Goal: Find contact information: Find contact information

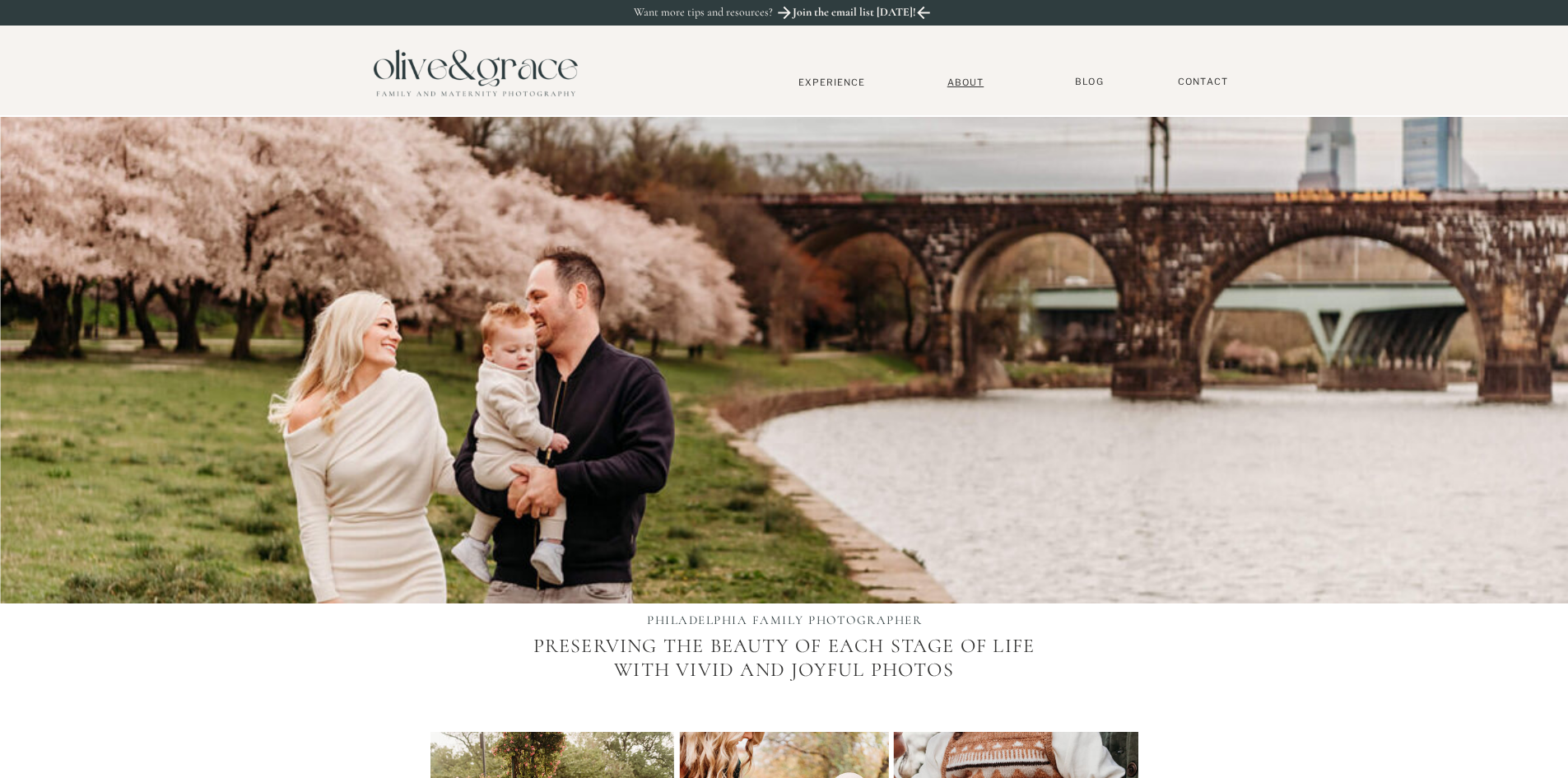
click at [970, 79] on nav "About" at bounding box center [966, 81] width 50 height 10
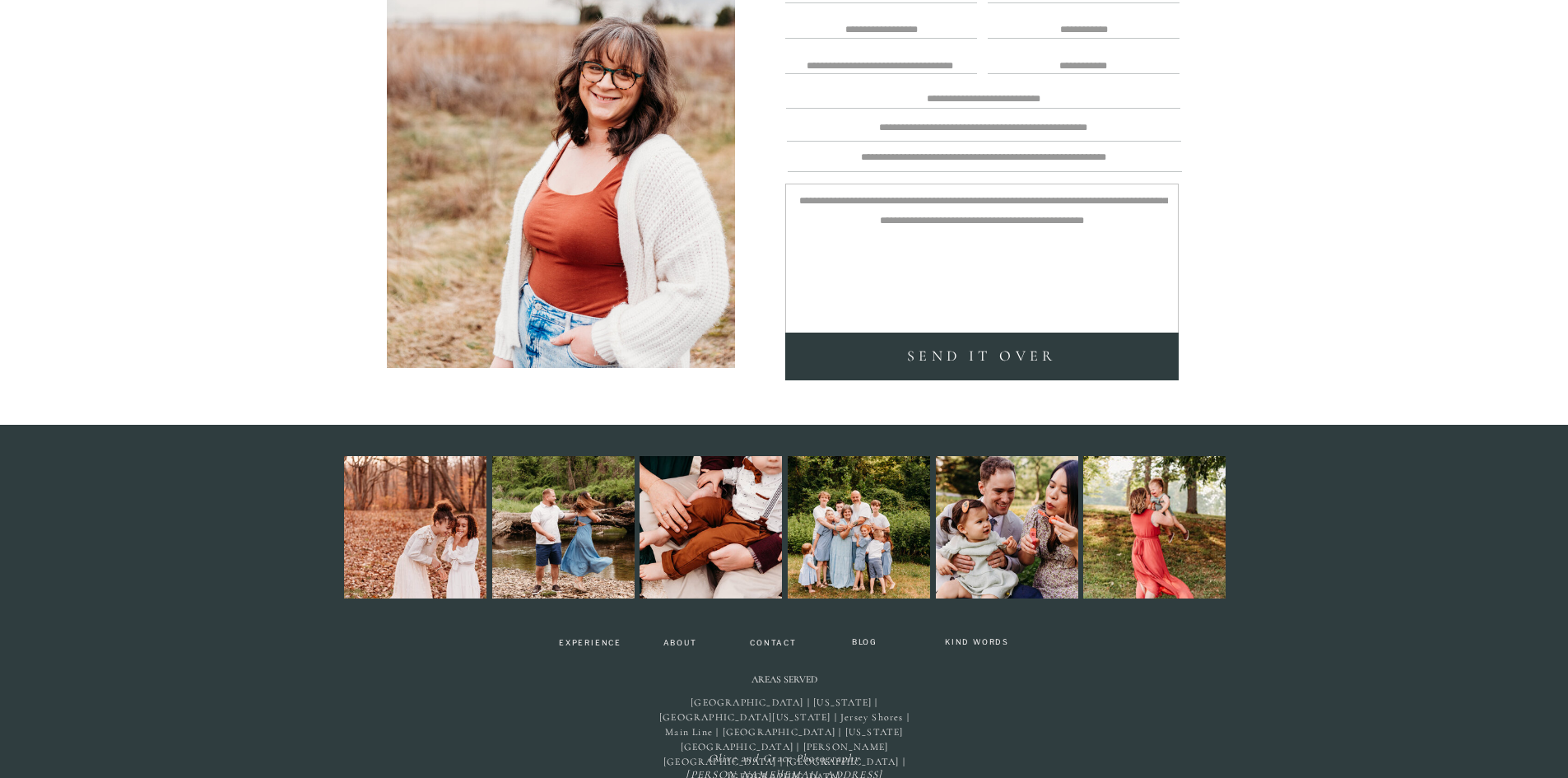
scroll to position [3682, 0]
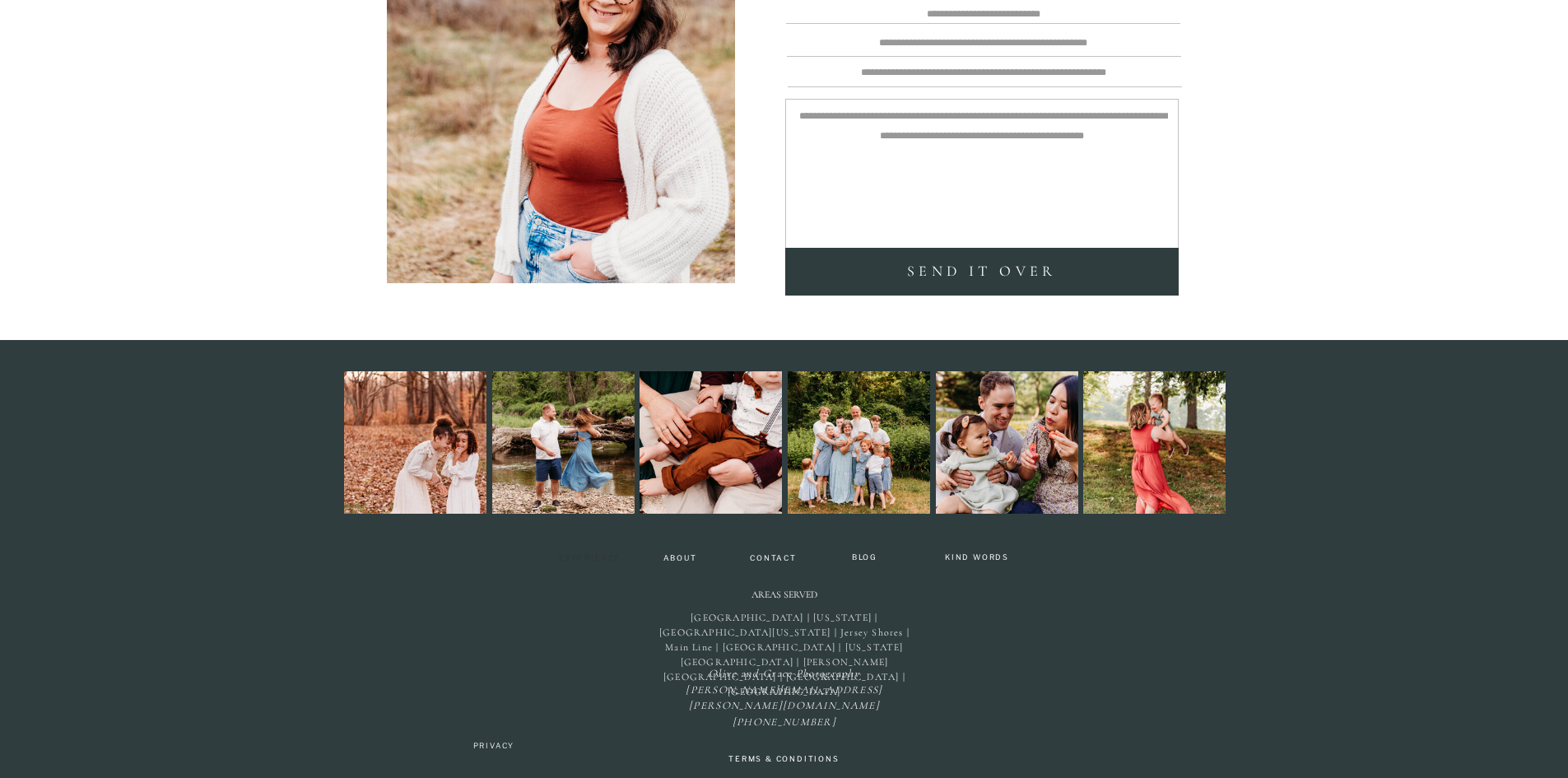
click at [604, 559] on nav "Experience" at bounding box center [590, 559] width 78 height 11
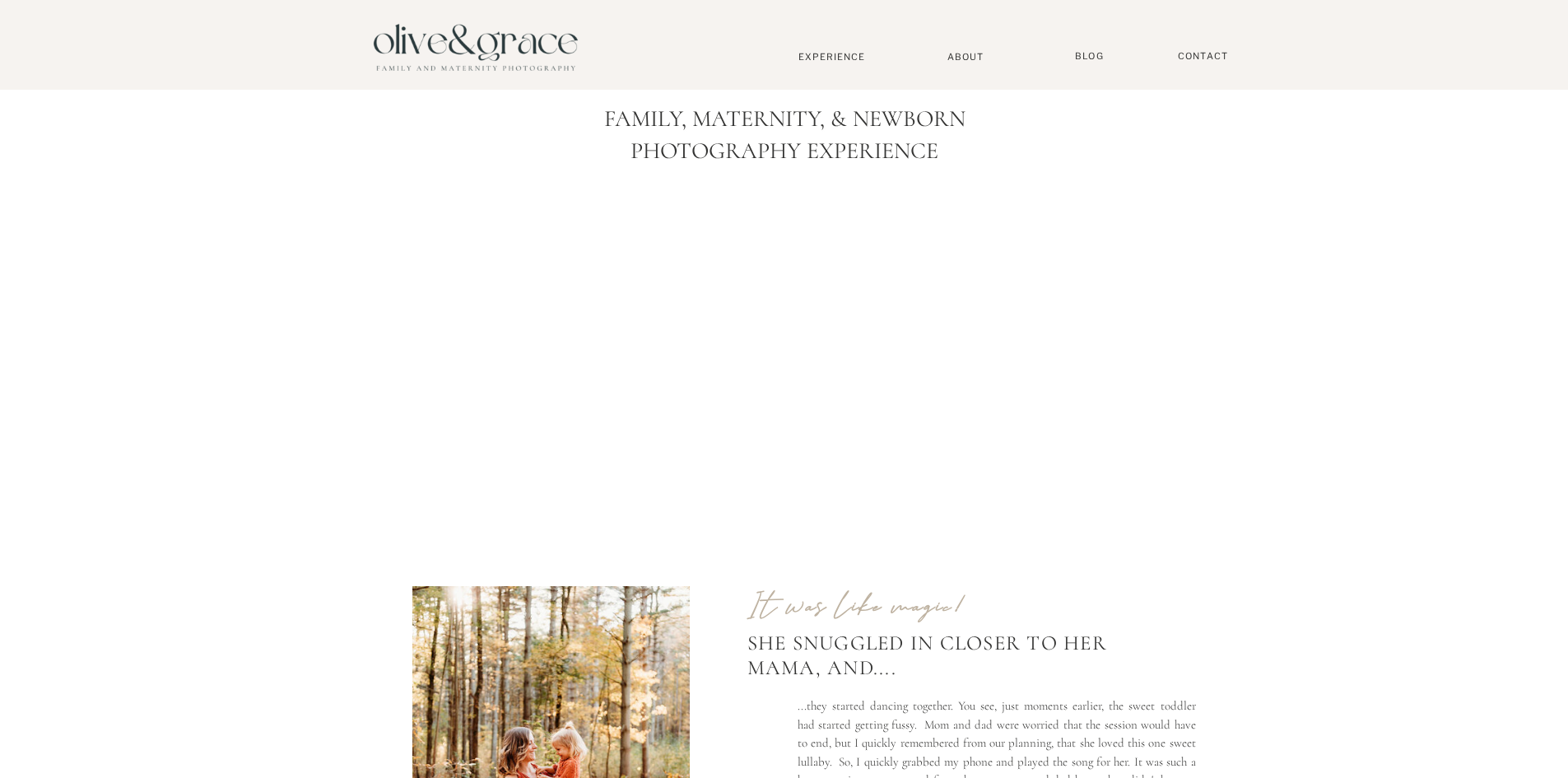
click at [515, 67] on div at bounding box center [476, 46] width 231 height 79
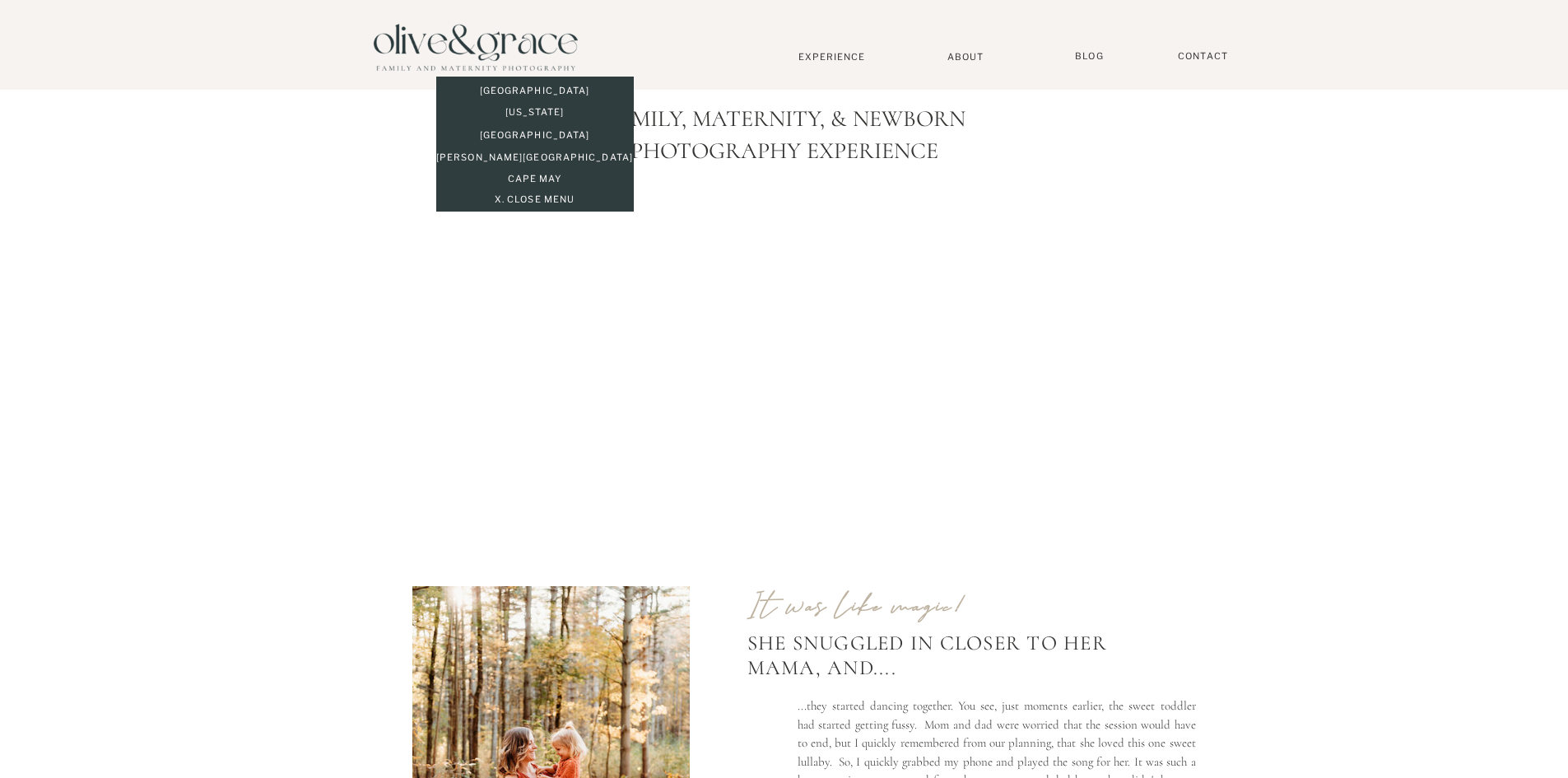
click at [543, 87] on p "[GEOGRAPHIC_DATA]" at bounding box center [535, 92] width 198 height 14
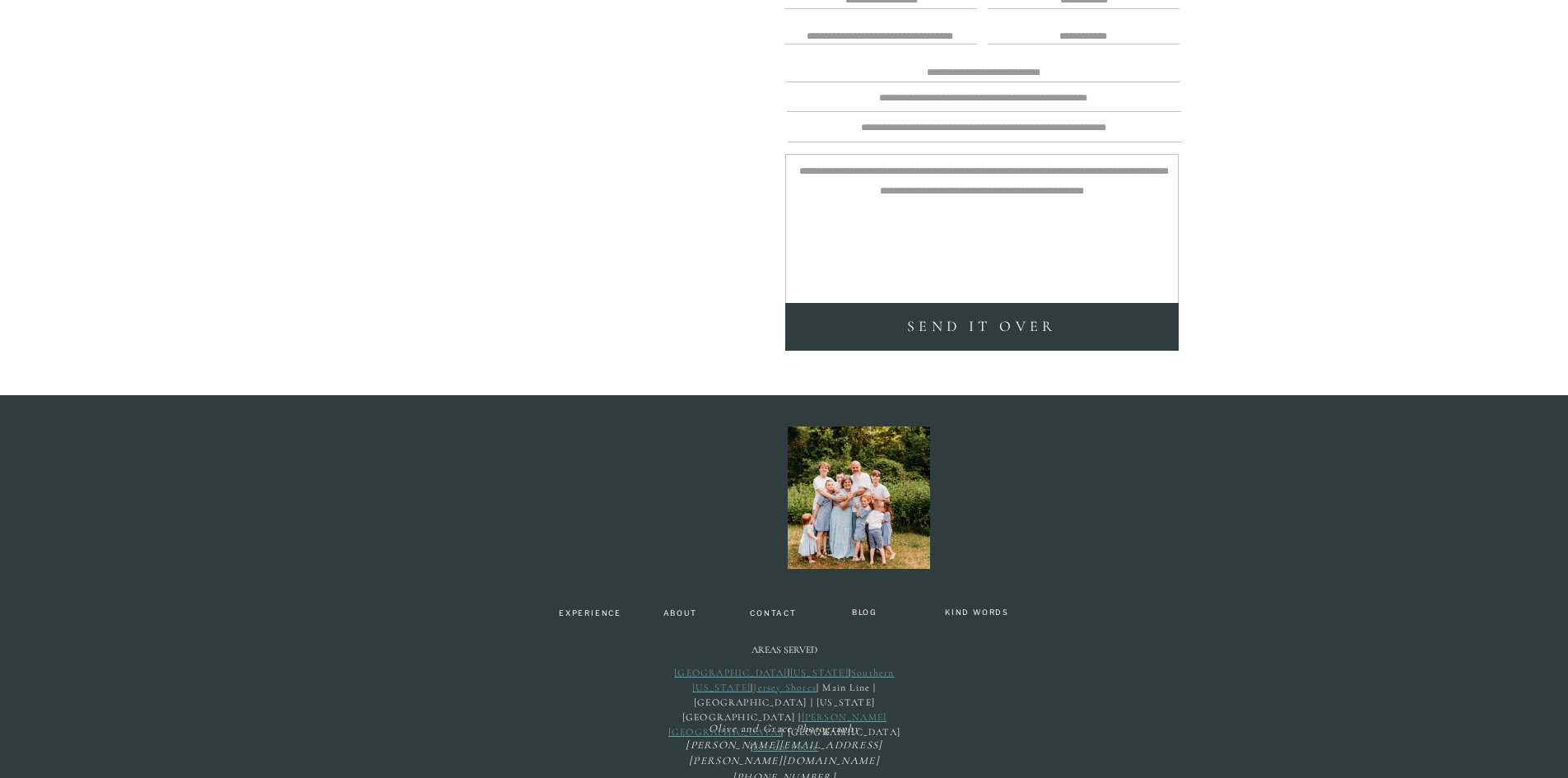
scroll to position [4499, 0]
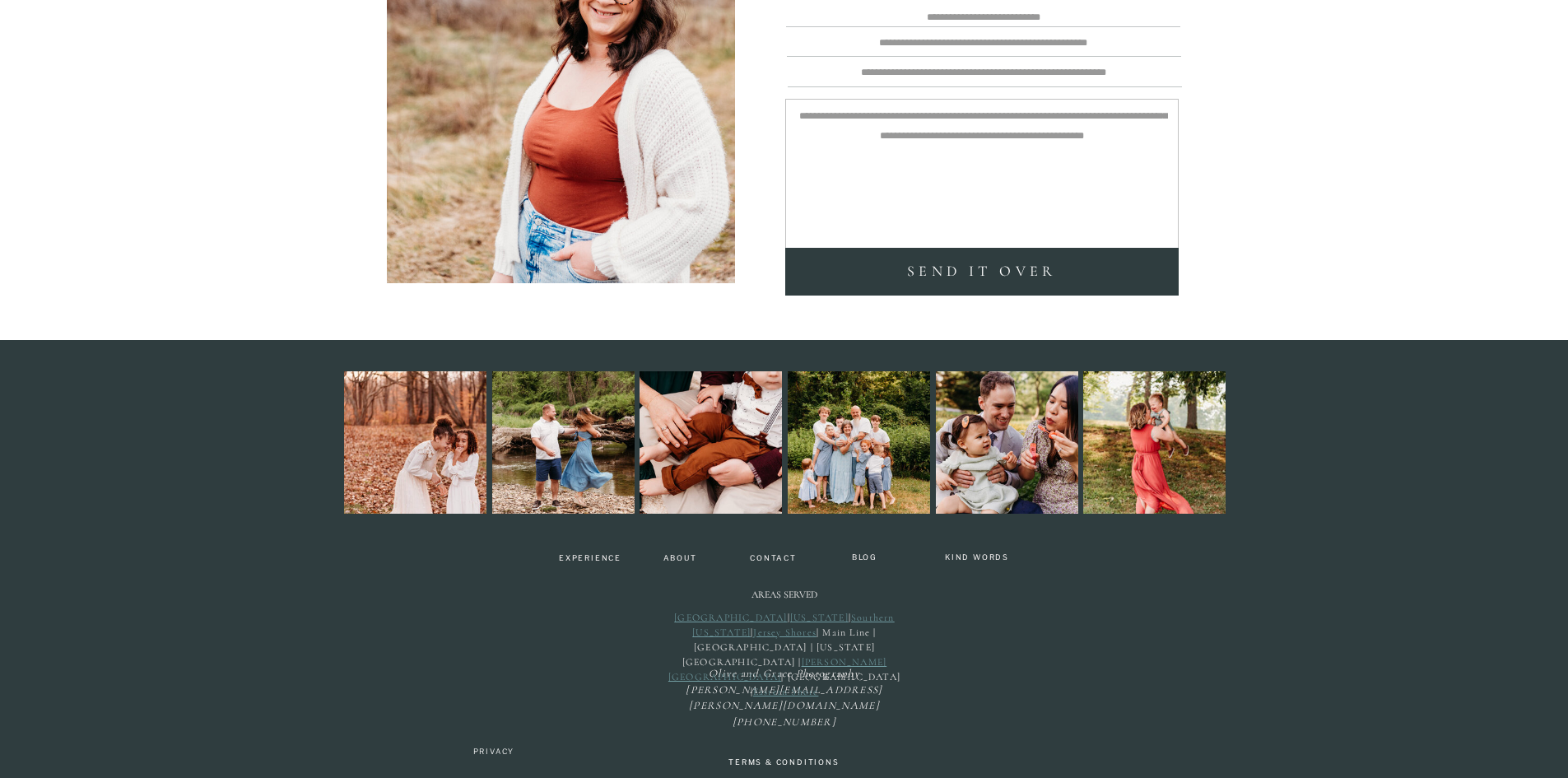
click at [826, 674] on icon "Olive and Grace Photography kristi@olive-grace.com (302) 220-0181" at bounding box center [784, 697] width 197 height 62
click at [817, 694] on icon "Olive and Grace Photography kristi@olive-grace.com (302) 220-0181" at bounding box center [784, 697] width 197 height 62
